Goal: Find specific page/section: Find specific page/section

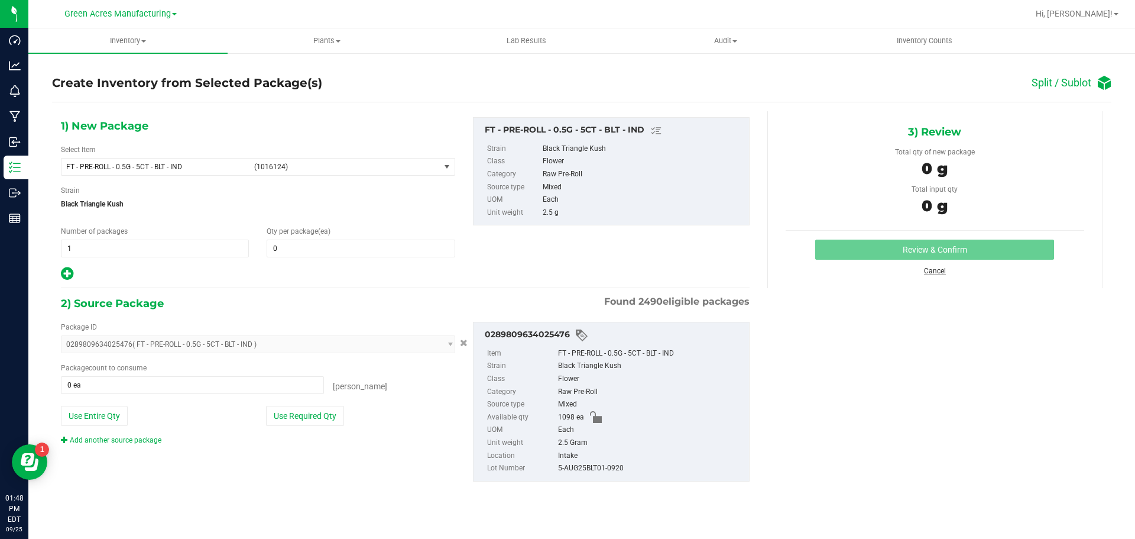
click at [931, 274] on link "Cancel" at bounding box center [935, 271] width 22 height 8
click at [937, 268] on link "Cancel" at bounding box center [935, 271] width 22 height 8
click at [937, 267] on link "Cancel" at bounding box center [935, 271] width 22 height 8
